Goal: Find specific page/section: Find specific page/section

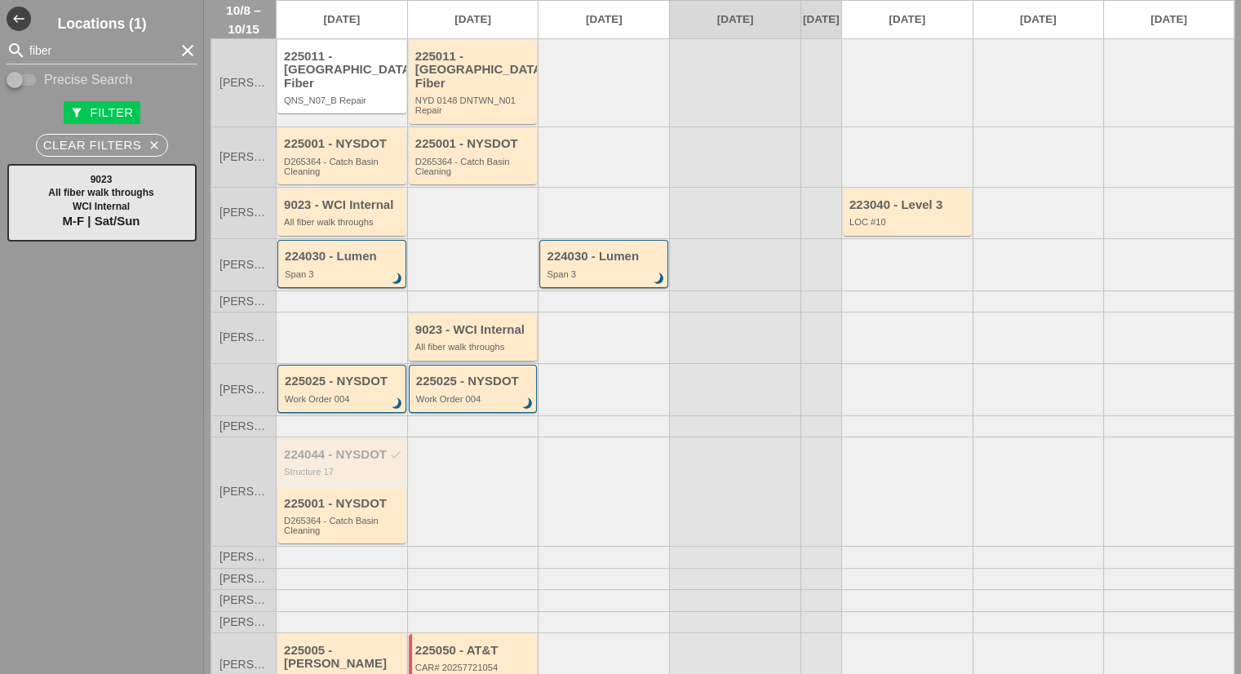
scroll to position [140, 0]
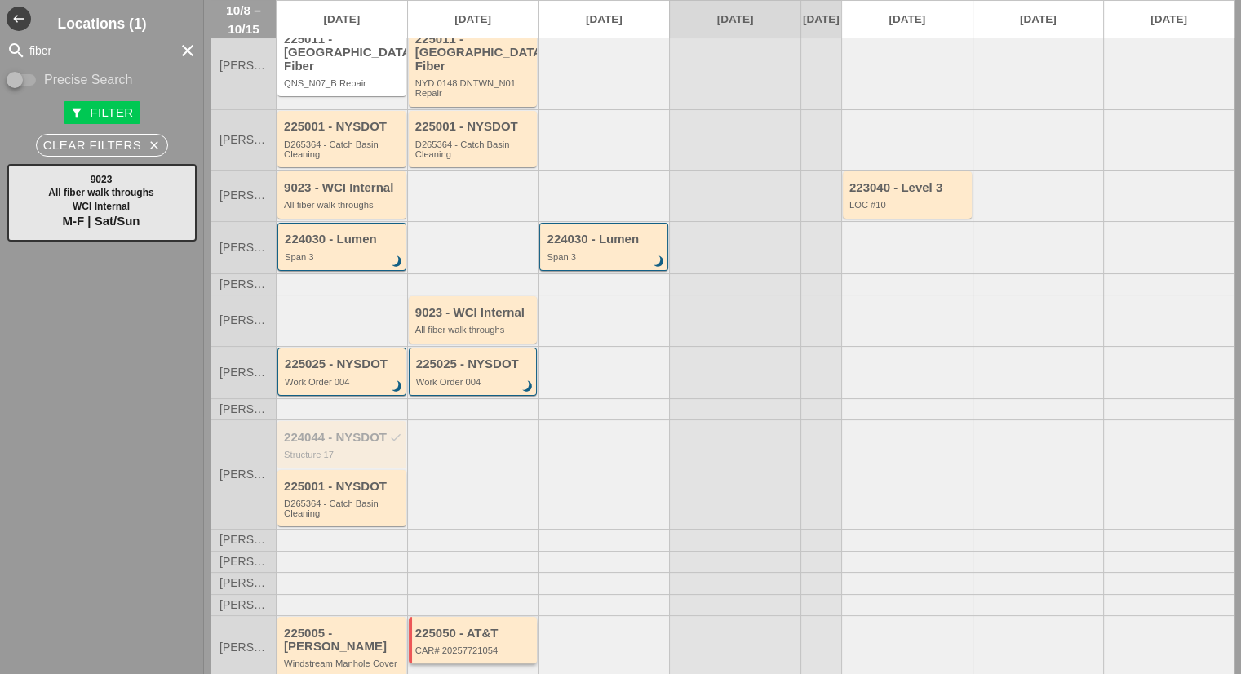
click at [441, 632] on div "225050 - AT&T" at bounding box center [474, 634] width 118 height 14
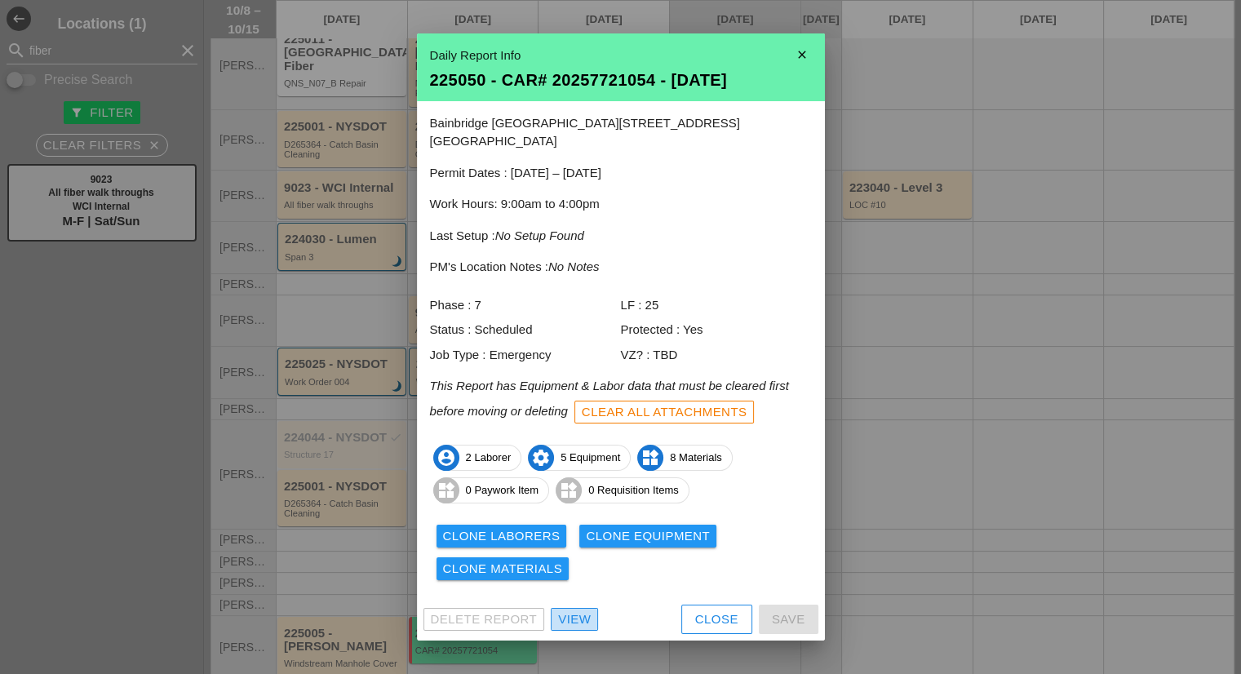
click at [569, 618] on div "View" at bounding box center [574, 619] width 33 height 19
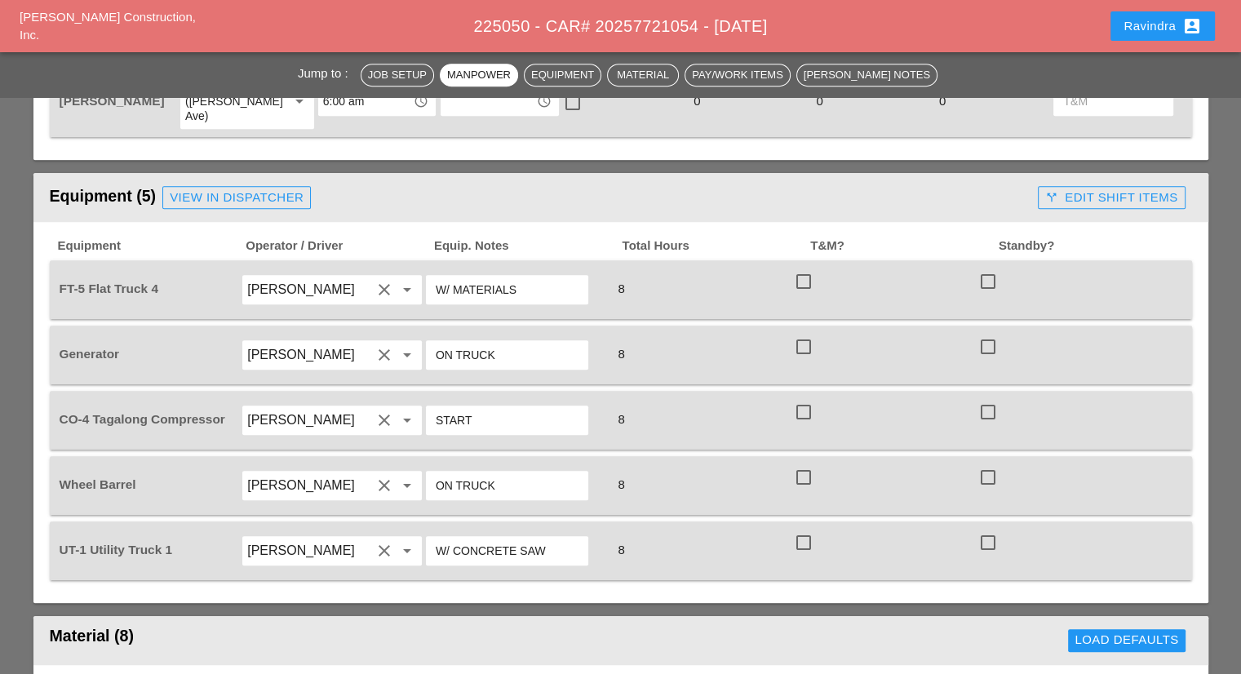
scroll to position [816, 0]
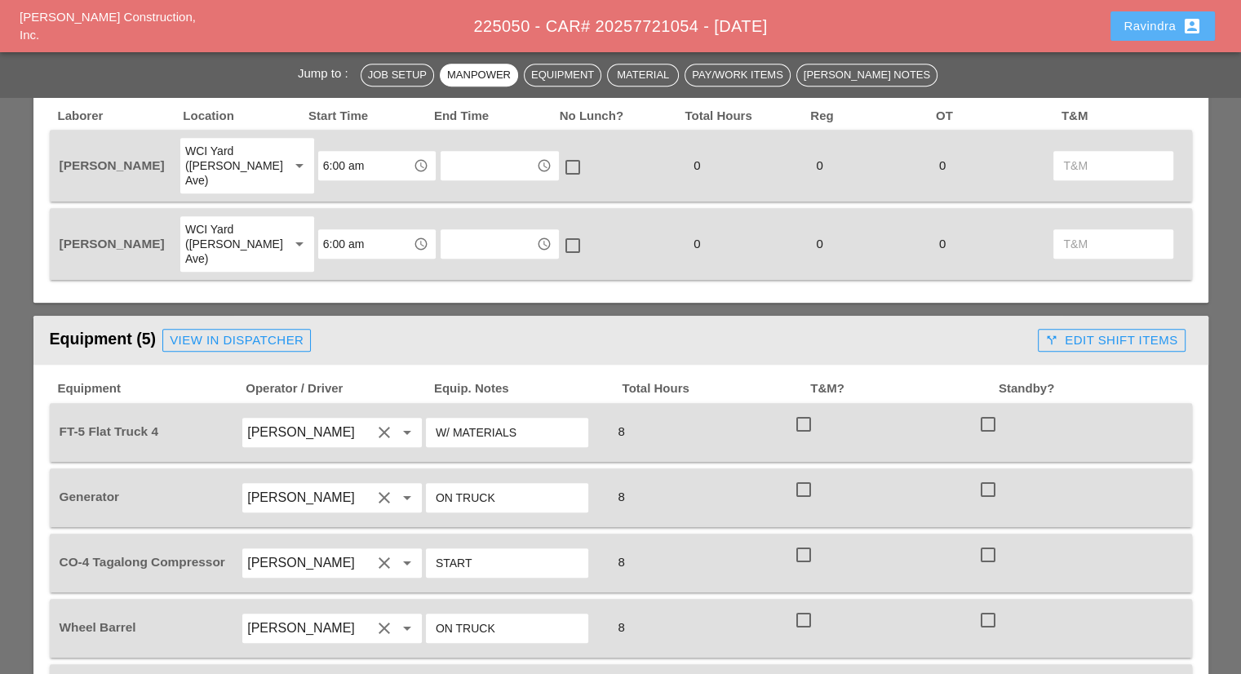
click at [1110, 11] on button "Ravindra account_box" at bounding box center [1162, 25] width 104 height 29
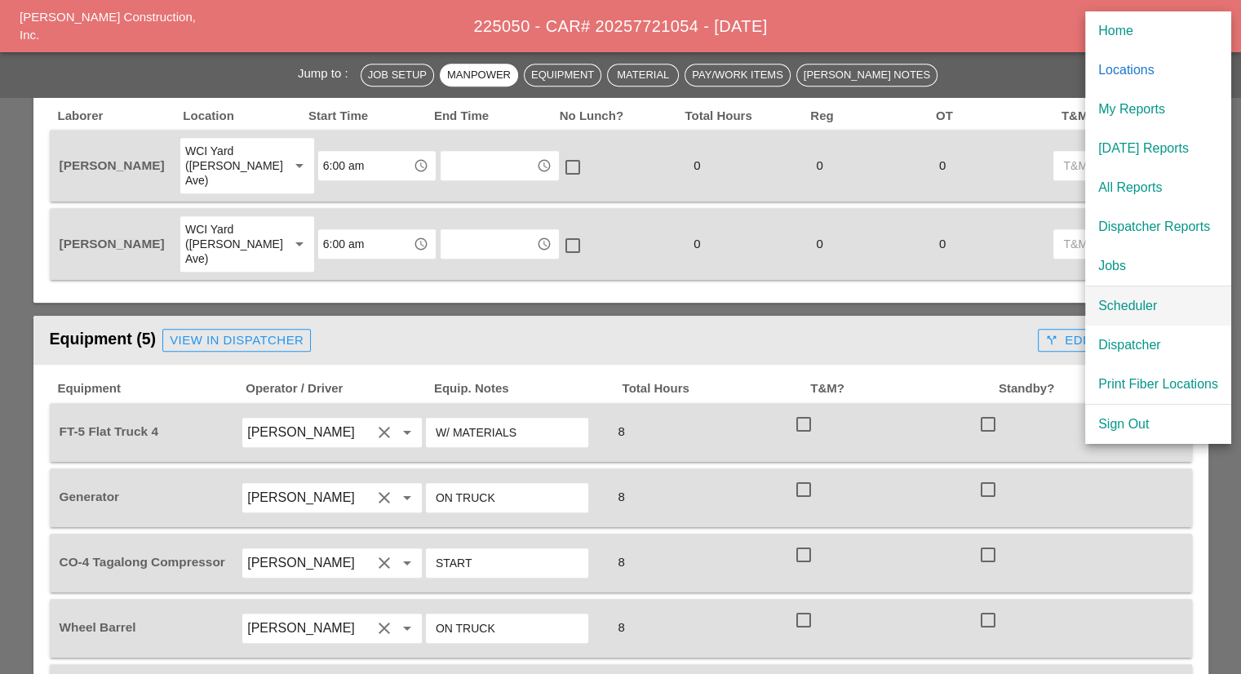
click at [1106, 312] on div "Scheduler" at bounding box center [1158, 306] width 120 height 20
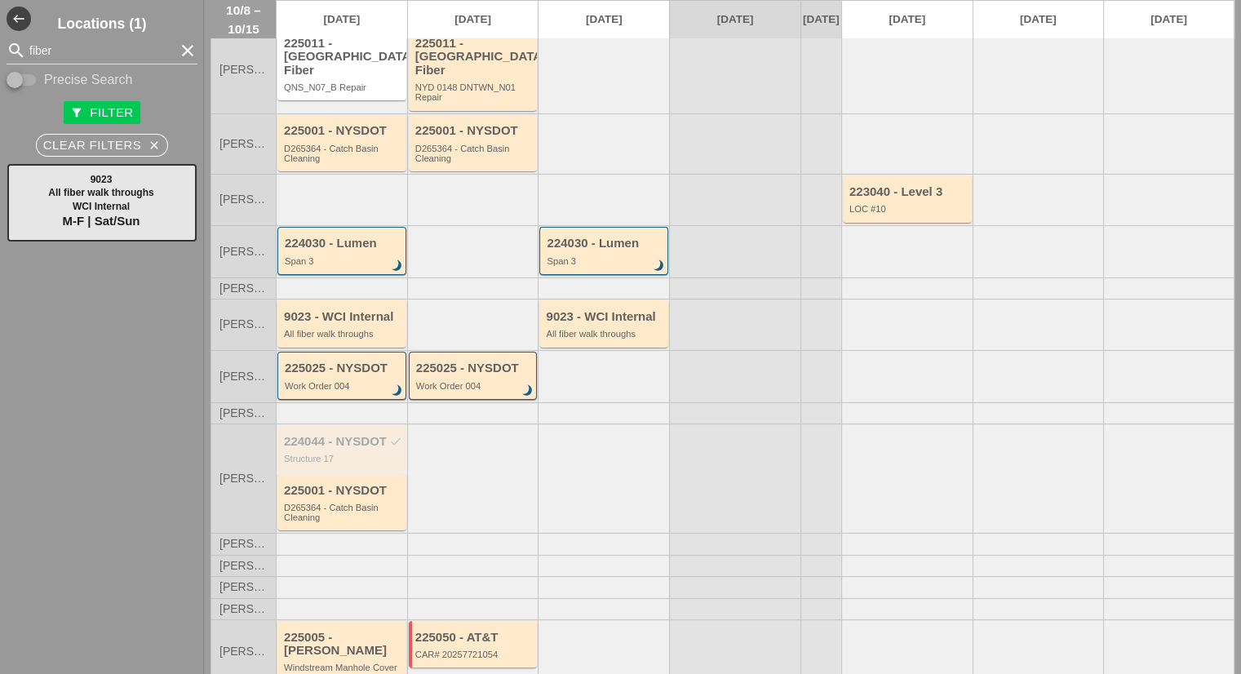
scroll to position [140, 0]
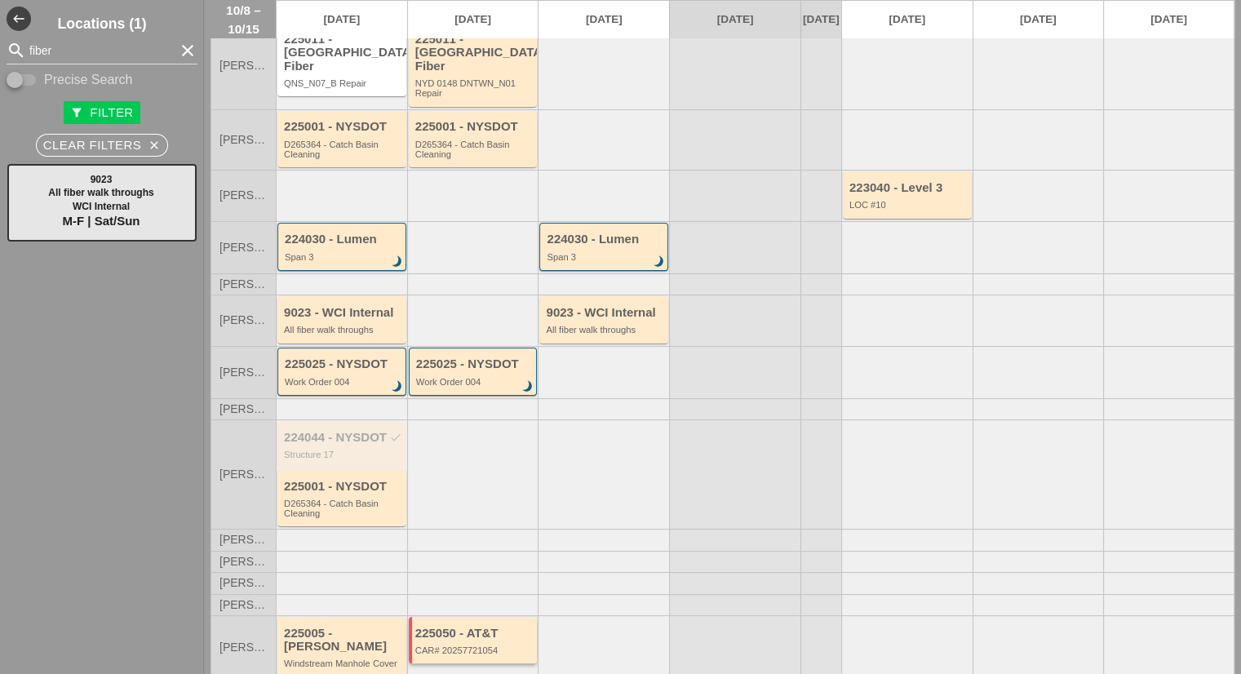
click at [467, 645] on div "CAR# 20257721054" at bounding box center [474, 650] width 118 height 10
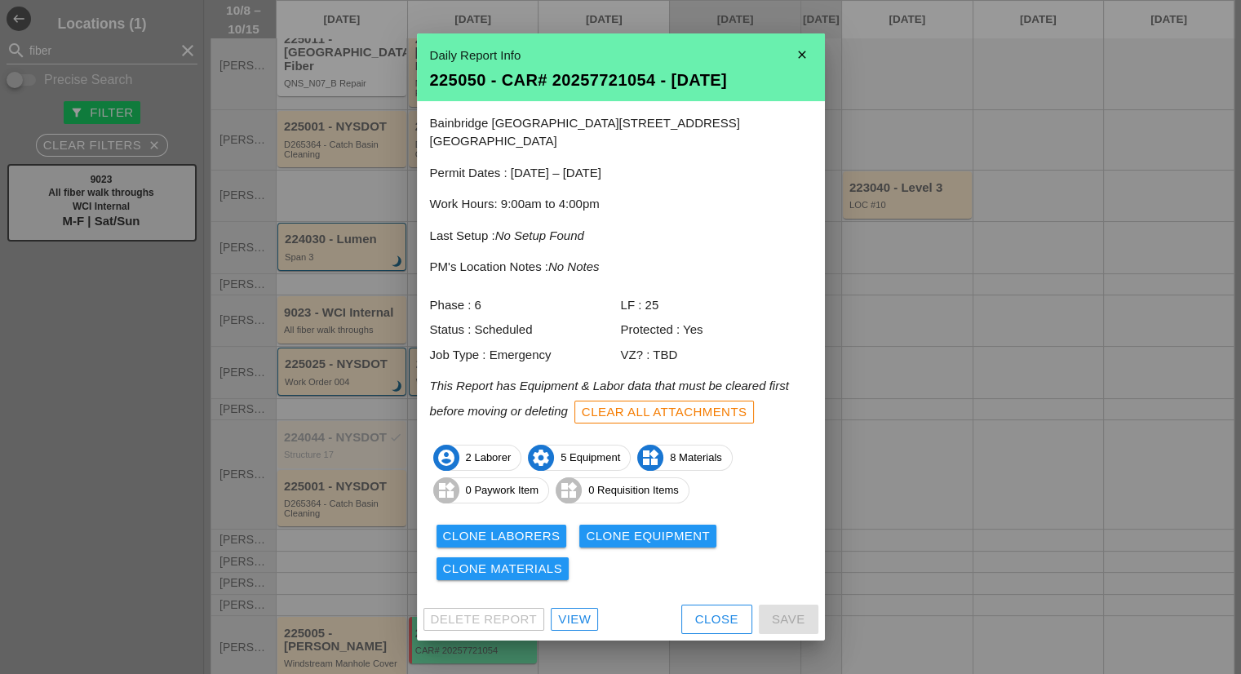
click at [578, 610] on div "View" at bounding box center [574, 619] width 33 height 19
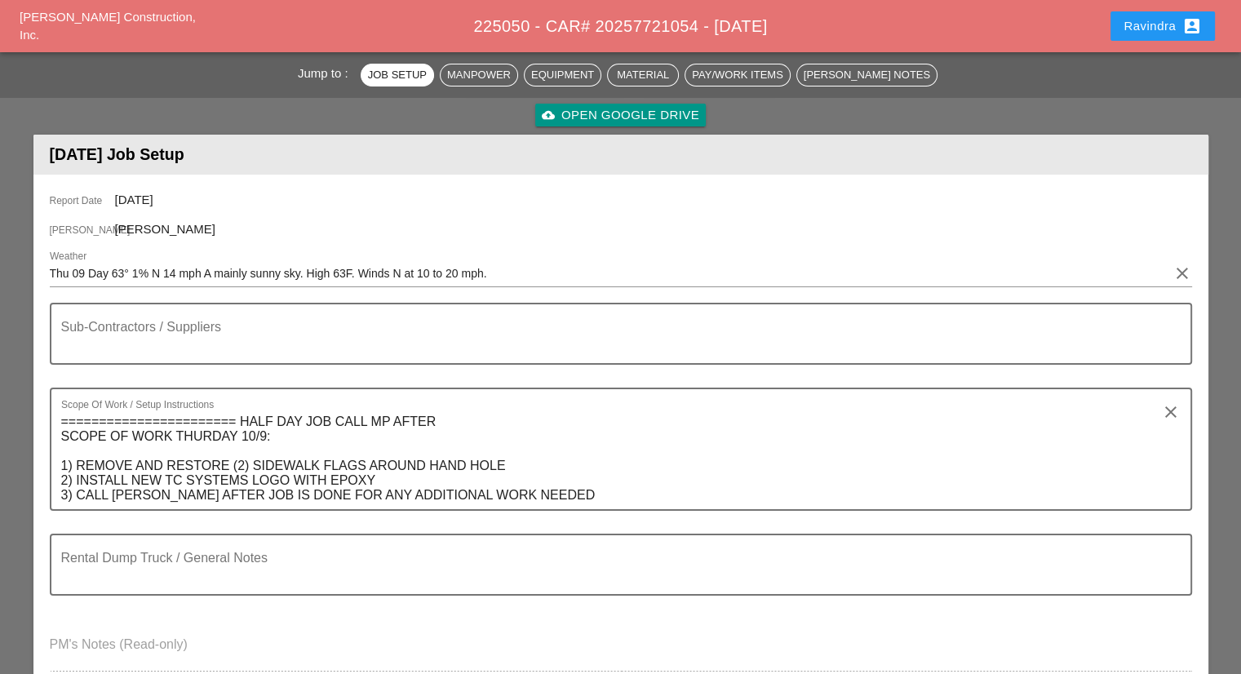
scroll to position [163, 0]
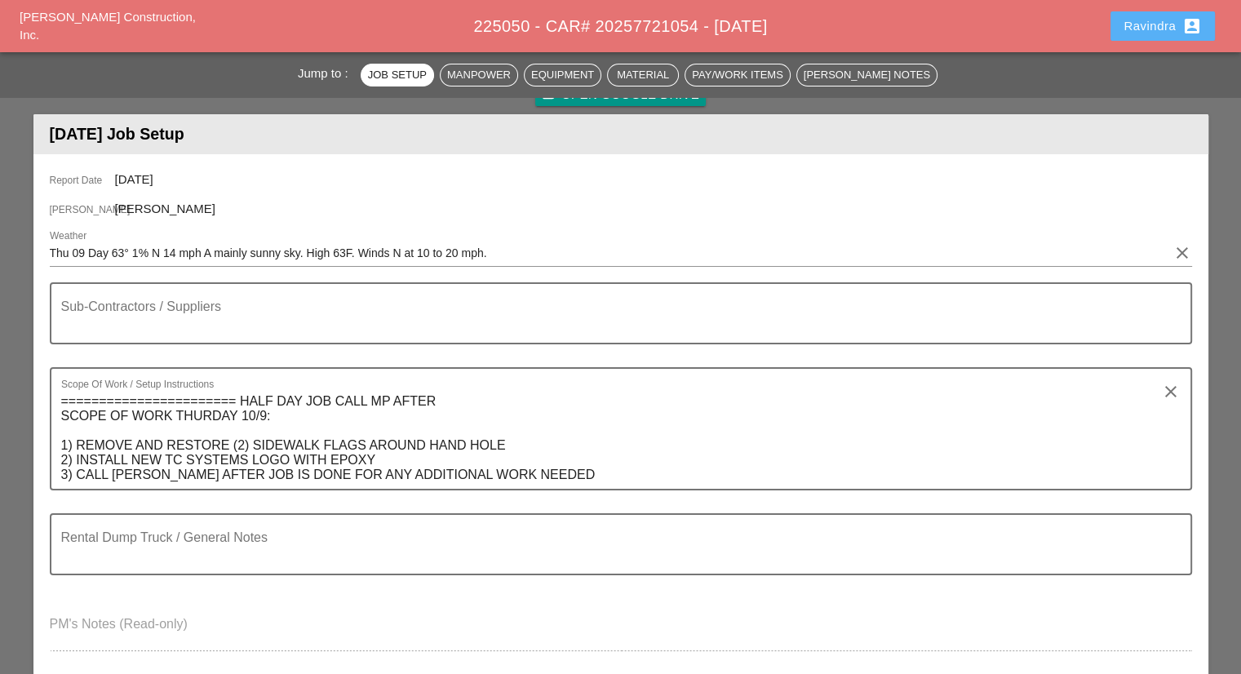
click at [1132, 24] on div "Ravindra account_box" at bounding box center [1162, 26] width 78 height 20
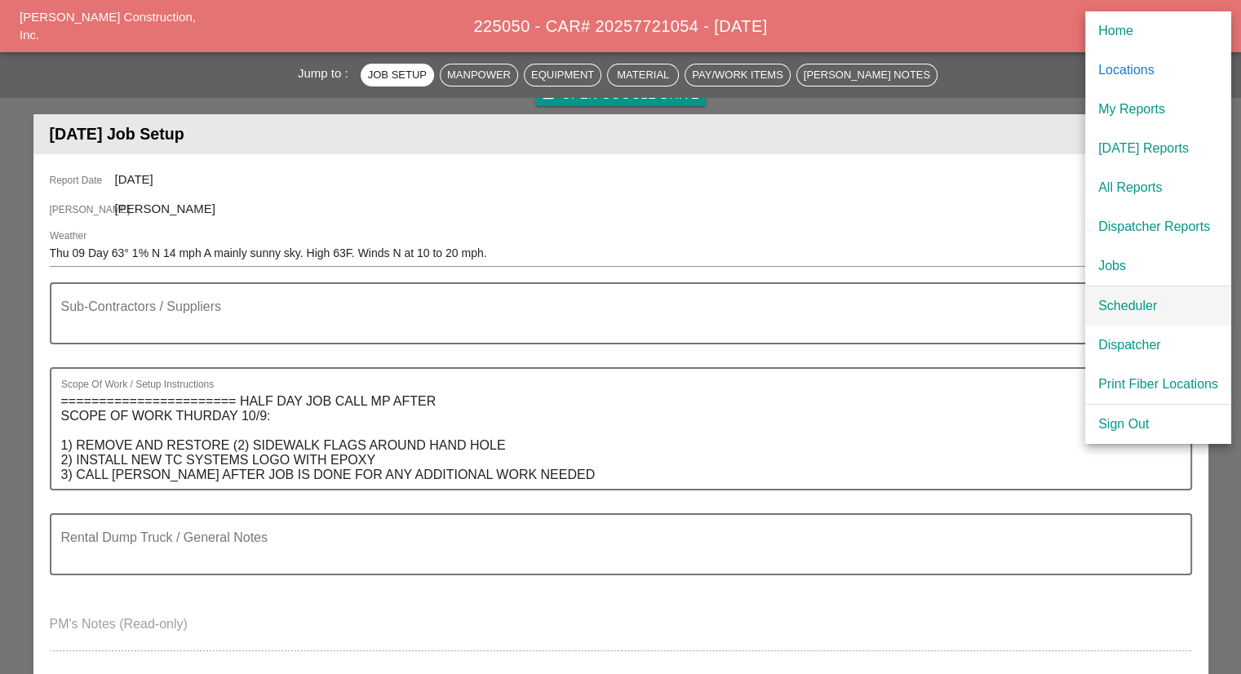
click at [1119, 309] on div "Scheduler" at bounding box center [1158, 306] width 120 height 20
